Goal: Information Seeking & Learning: Learn about a topic

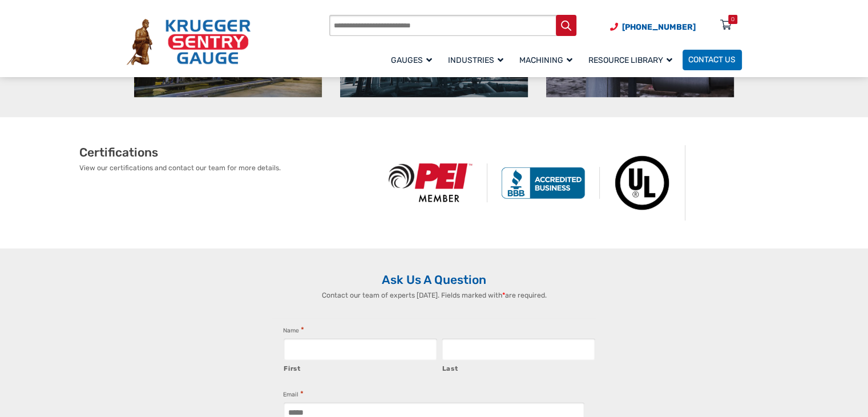
scroll to position [605, 0]
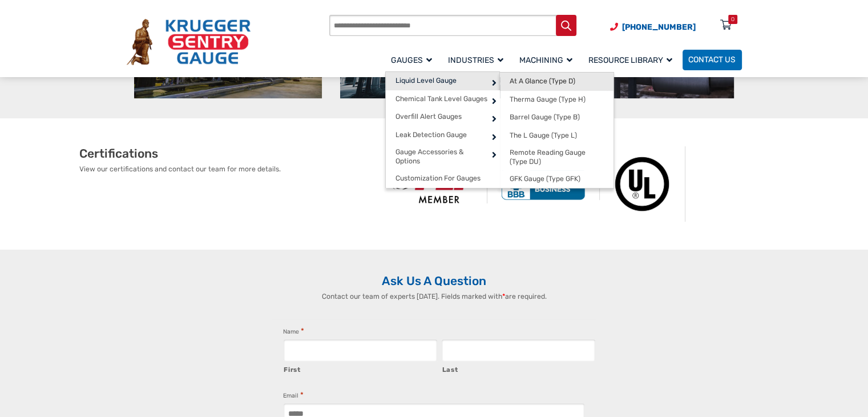
click at [549, 86] on link "At A Glance (Type D)" at bounding box center [557, 81] width 114 height 18
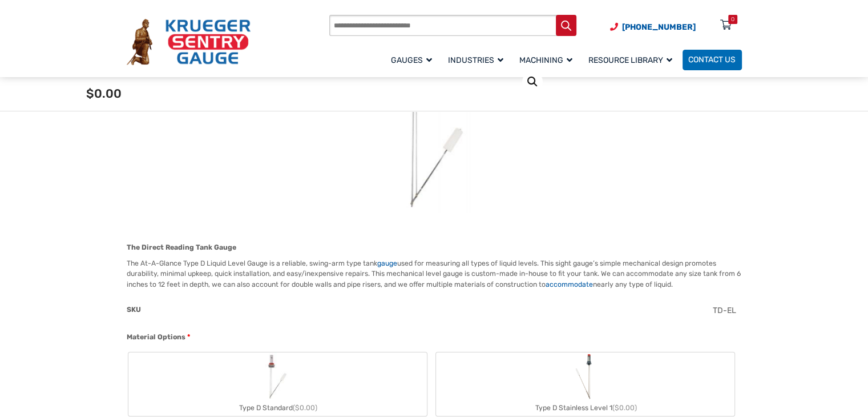
scroll to position [158, 0]
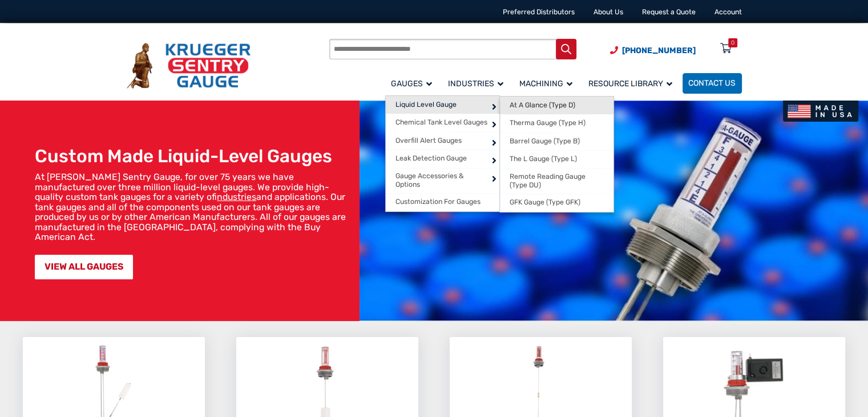
click at [550, 107] on span "At A Glance (Type D)" at bounding box center [543, 105] width 66 height 9
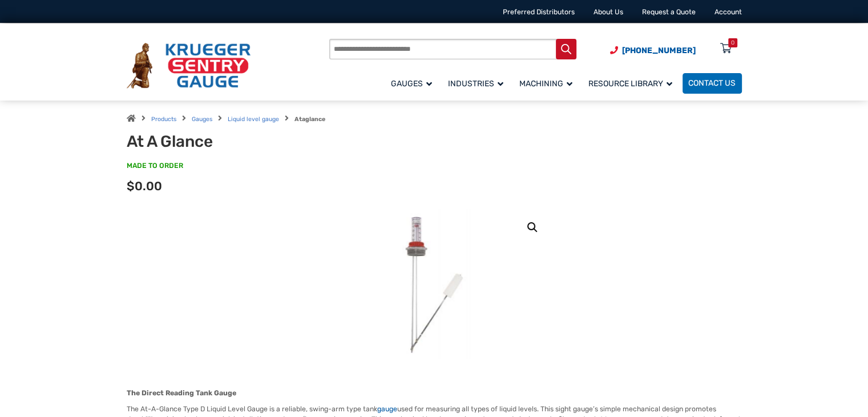
drag, startPoint x: 0, startPoint y: 0, endPoint x: 479, endPoint y: 175, distance: 510.4
click at [484, 175] on p "MADE TO ORDER SKU#: TD8-EL0" at bounding box center [434, 171] width 615 height 20
click at [438, 262] on img at bounding box center [434, 284] width 120 height 150
